Goal: Communication & Community: Ask a question

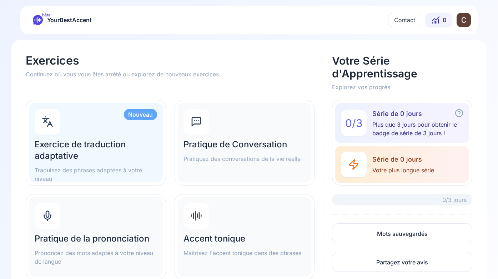
click at [461, 22] on html "bêta YourBestAccent Contact 0 Exercices Continuez où vous vous êtes arrêté ou e…" at bounding box center [249, 139] width 498 height 279
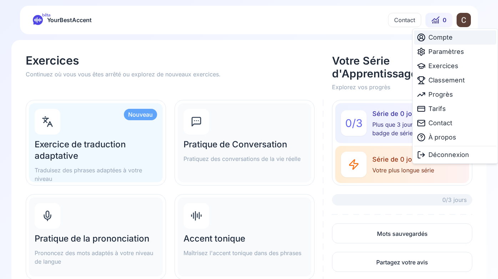
click at [453, 37] on div "Compte" at bounding box center [455, 37] width 82 height 14
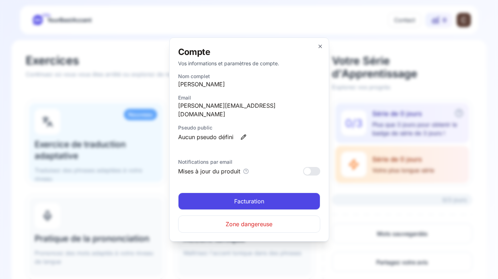
click at [262, 197] on span "Facturation" at bounding box center [249, 201] width 30 height 9
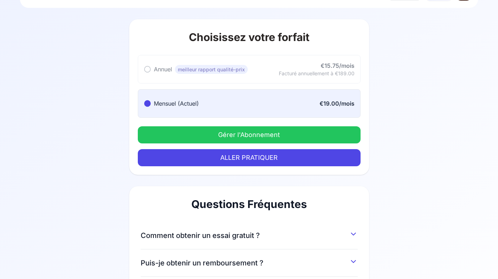
scroll to position [31, 0]
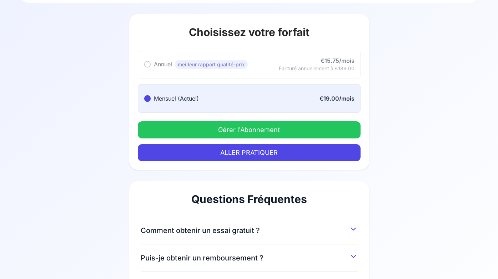
click at [268, 129] on button "Gérer l'Abonnement" at bounding box center [249, 129] width 223 height 17
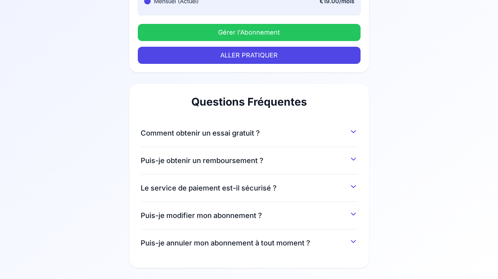
scroll to position [129, 0]
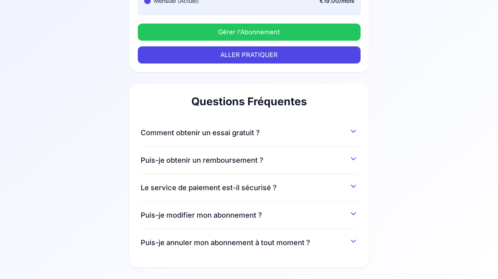
click at [218, 158] on span "Puis-je obtenir un remboursement ?" at bounding box center [202, 160] width 123 height 10
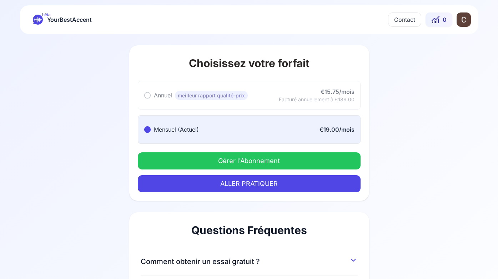
scroll to position [2, 0]
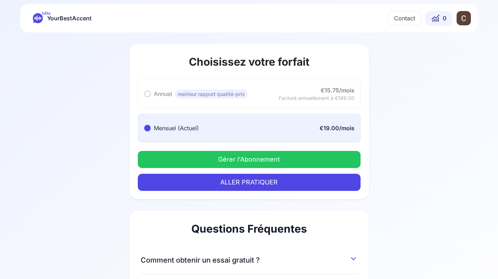
click at [407, 19] on button "Contact" at bounding box center [404, 18] width 33 height 14
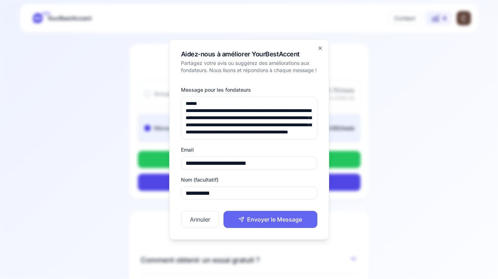
scroll to position [10, 0]
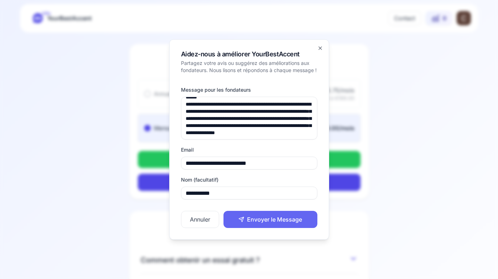
type textarea "**********"
click at [261, 221] on button "Envoyer le Message" at bounding box center [270, 219] width 94 height 17
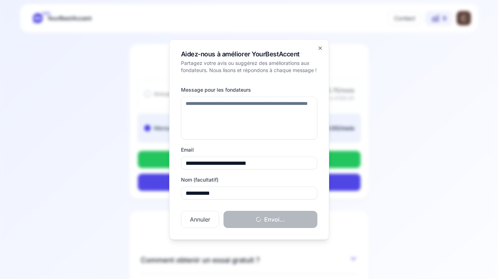
scroll to position [0, 0]
